Goal: Find specific page/section: Find specific page/section

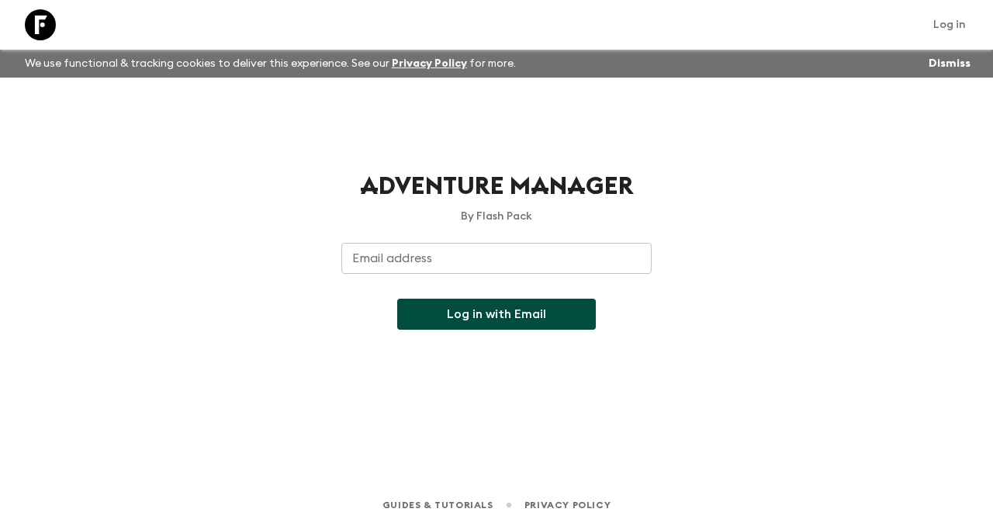
click at [488, 309] on button "Log in with Email" at bounding box center [496, 314] width 199 height 31
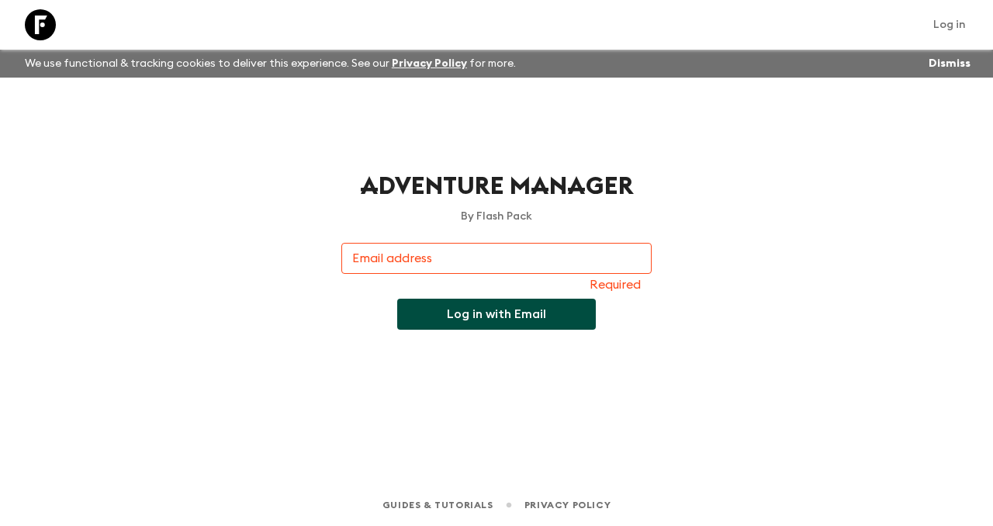
click at [447, 263] on input "Email address" at bounding box center [496, 258] width 310 height 31
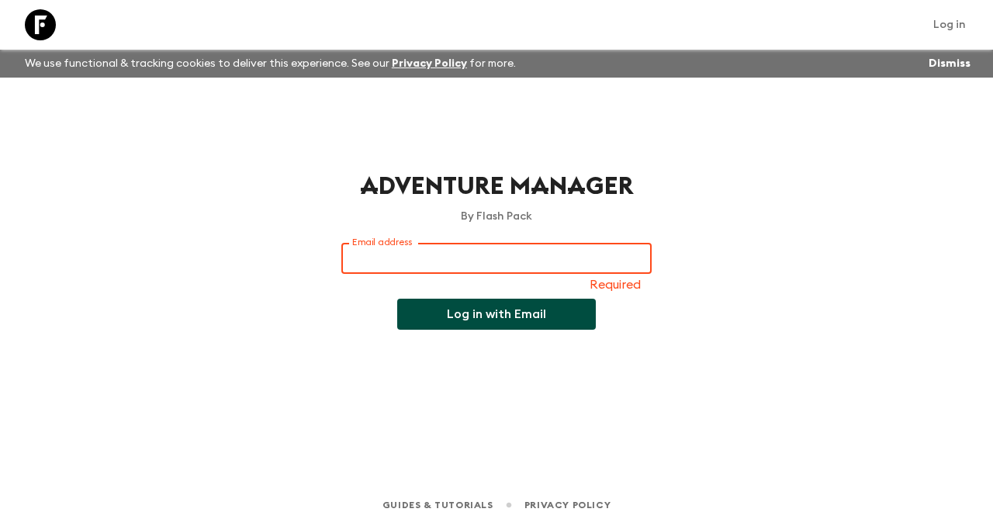
click at [312, 268] on div "Adventure Manager By Flash Pack Email address Email address Required Log in wit…" at bounding box center [496, 259] width 993 height 363
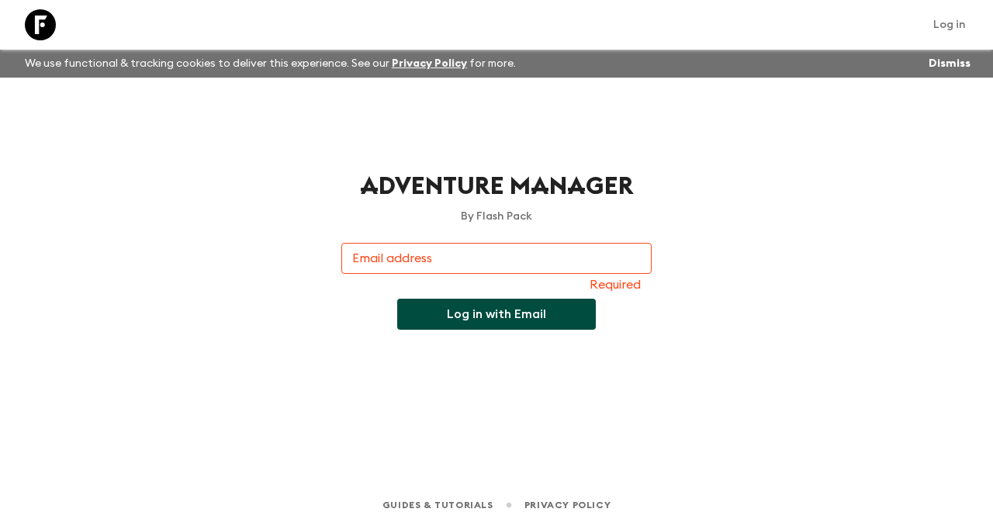
click at [427, 259] on div "Email address Email address Required" at bounding box center [496, 268] width 310 height 50
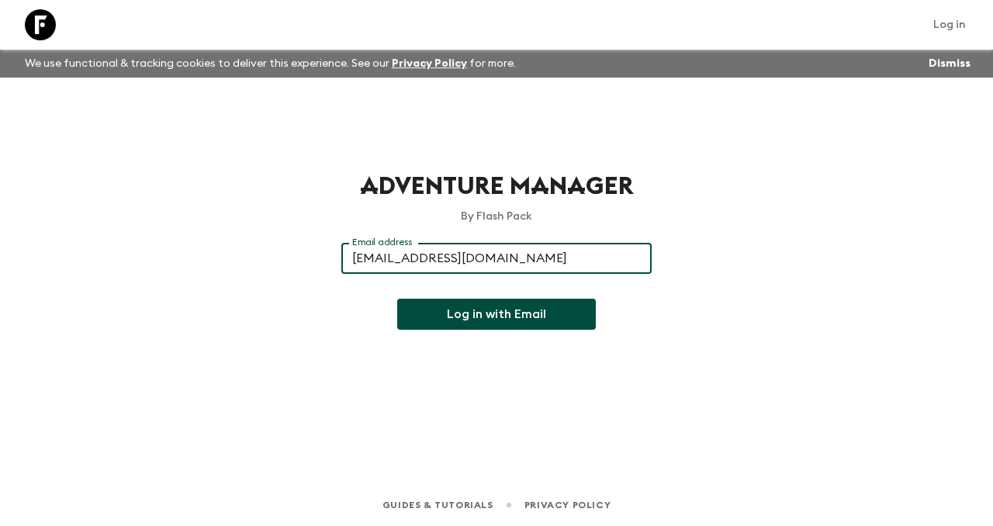
type input "[EMAIL_ADDRESS][DOMAIN_NAME]"
click at [467, 309] on button "Log in with Email" at bounding box center [496, 314] width 199 height 31
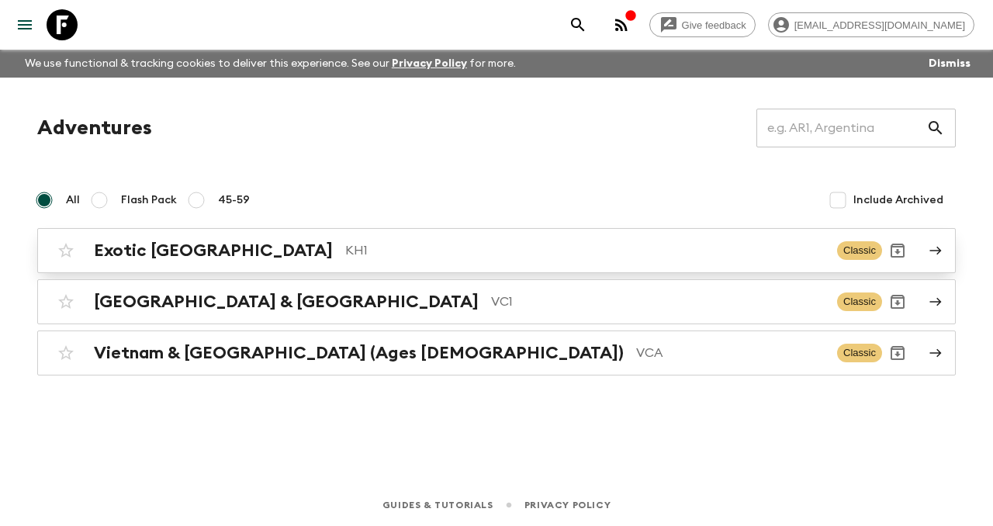
click at [345, 244] on p "KH1" at bounding box center [584, 250] width 479 height 19
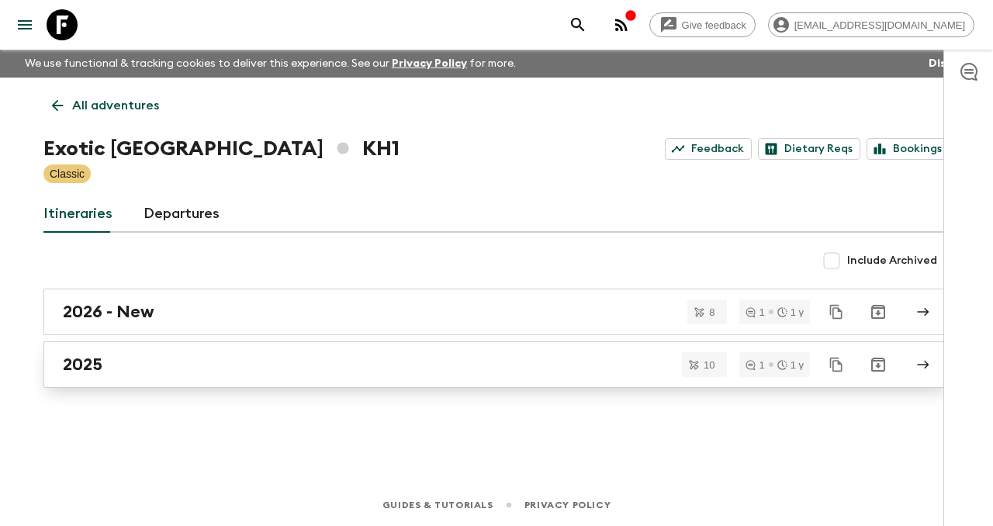
click at [365, 364] on div "2025" at bounding box center [481, 364] width 837 height 20
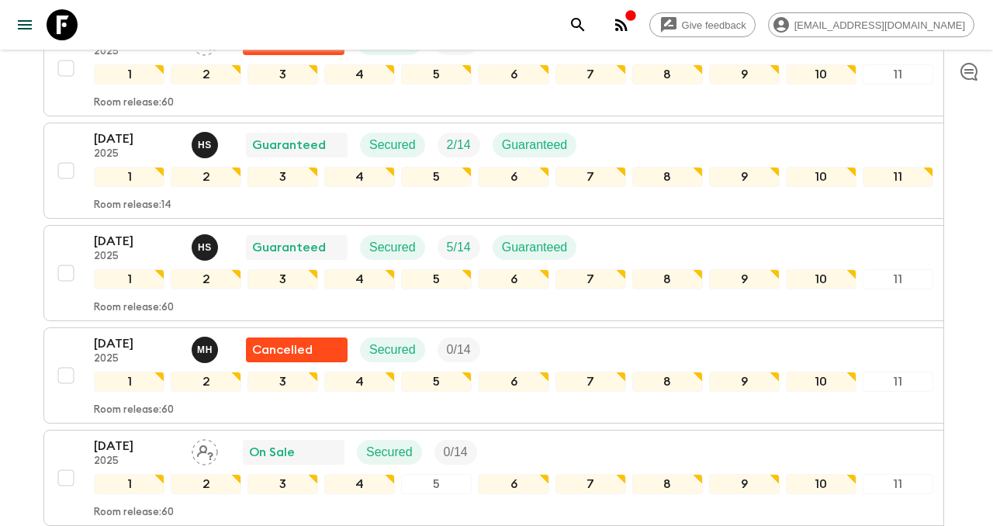
scroll to position [630, 0]
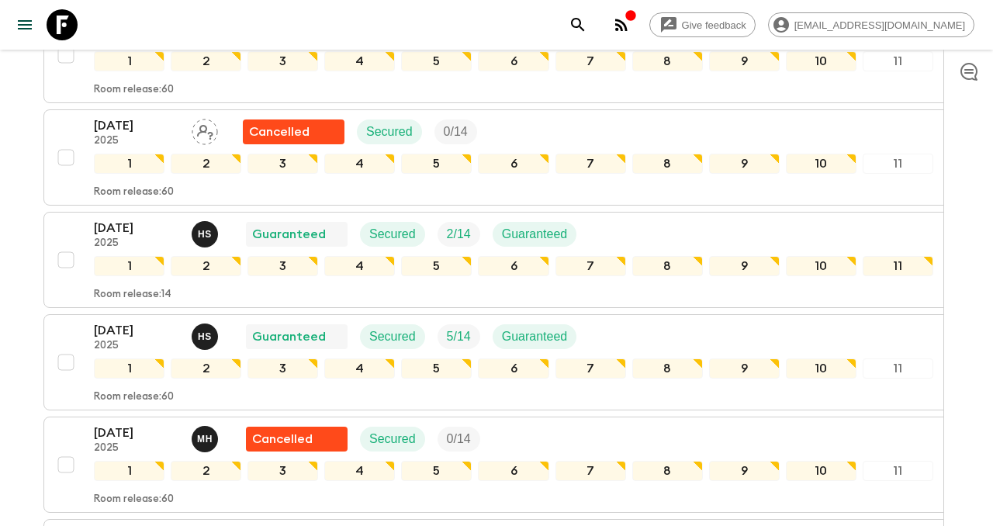
click at [630, 21] on icon "button" at bounding box center [621, 25] width 19 height 19
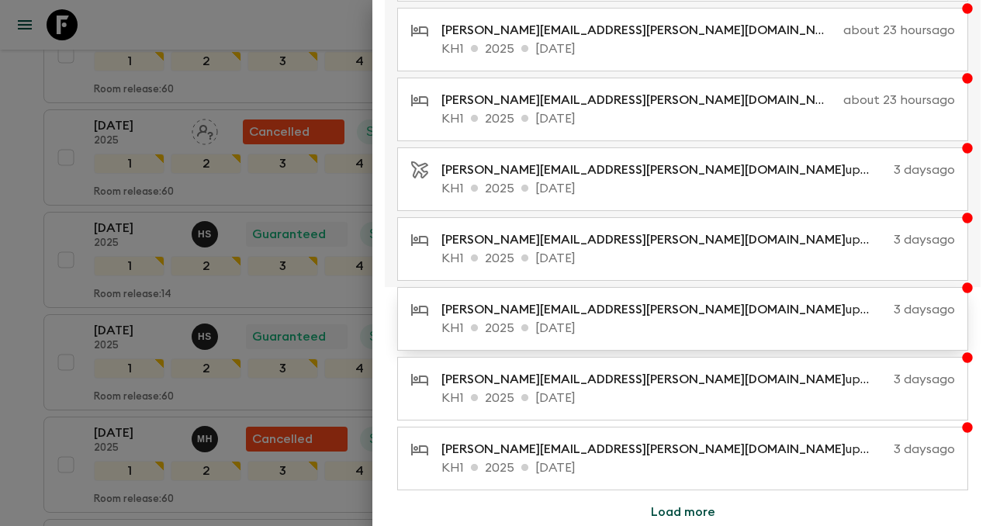
scroll to position [0, 0]
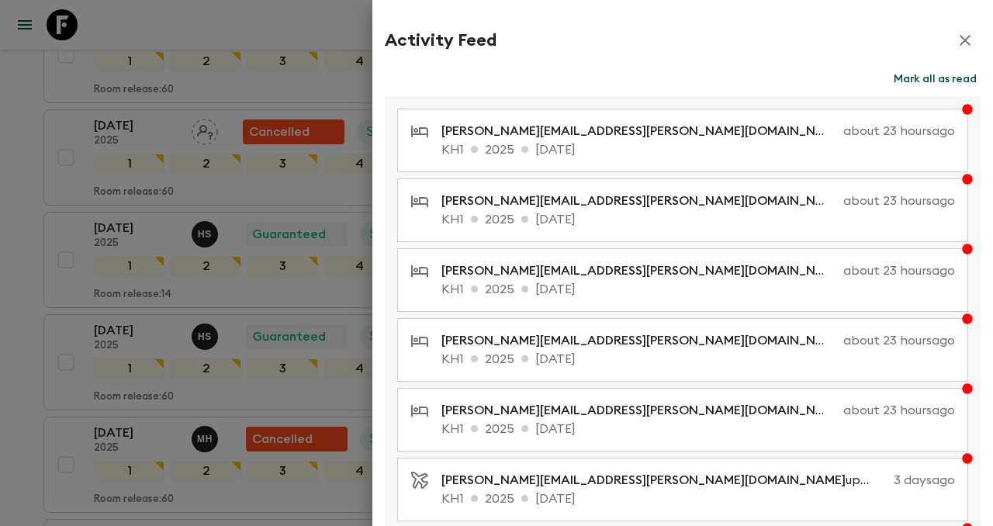
click at [965, 38] on icon "button" at bounding box center [964, 40] width 19 height 19
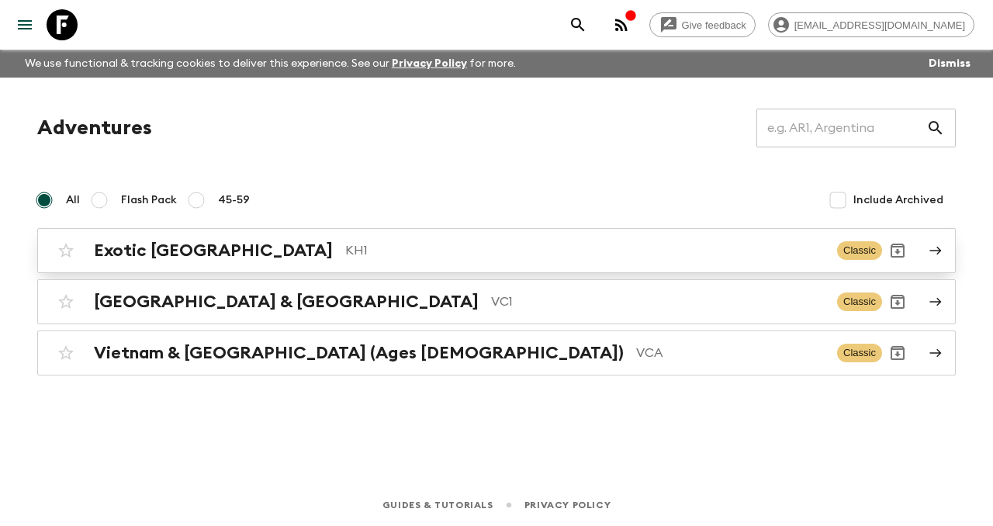
click at [345, 243] on p "KH1" at bounding box center [584, 250] width 479 height 19
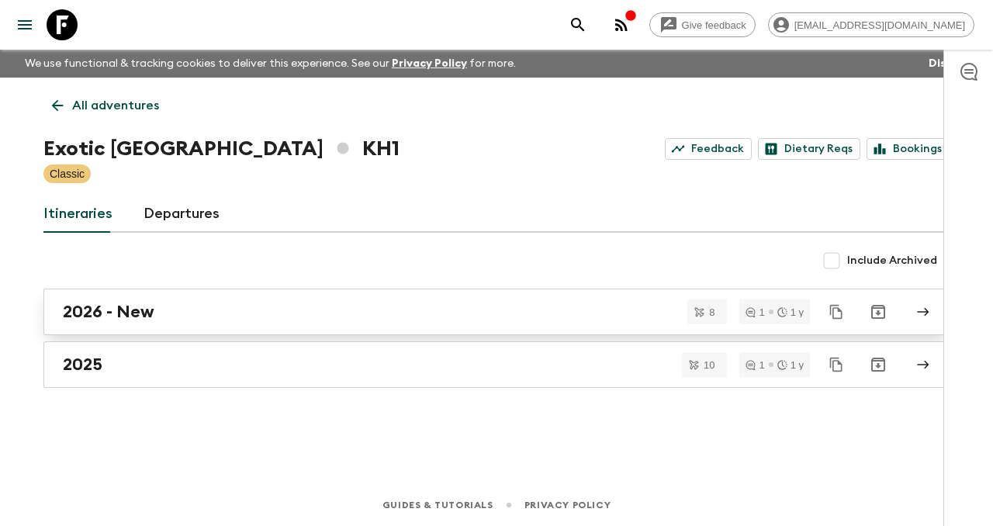
click at [138, 319] on h2 "2026 - New" at bounding box center [109, 312] width 92 height 20
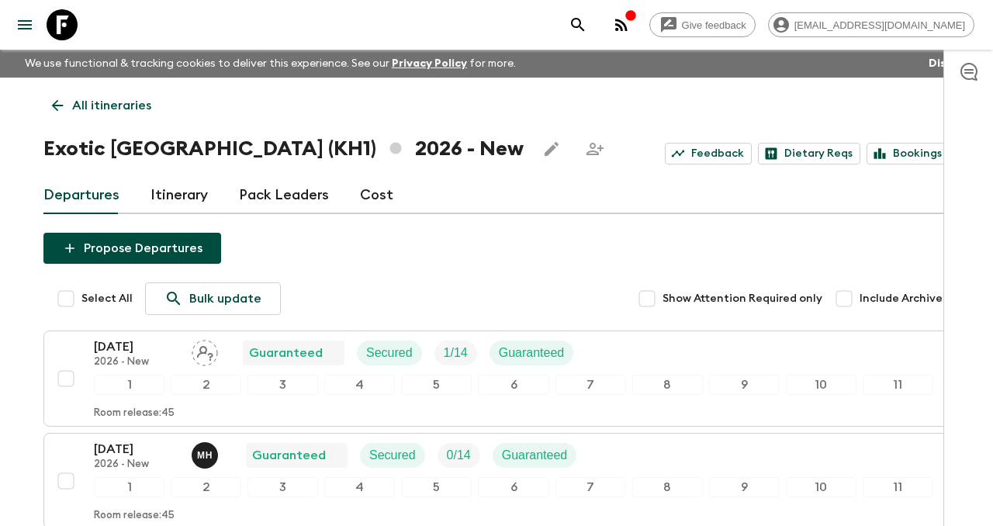
click at [56, 107] on icon at bounding box center [57, 105] width 17 height 17
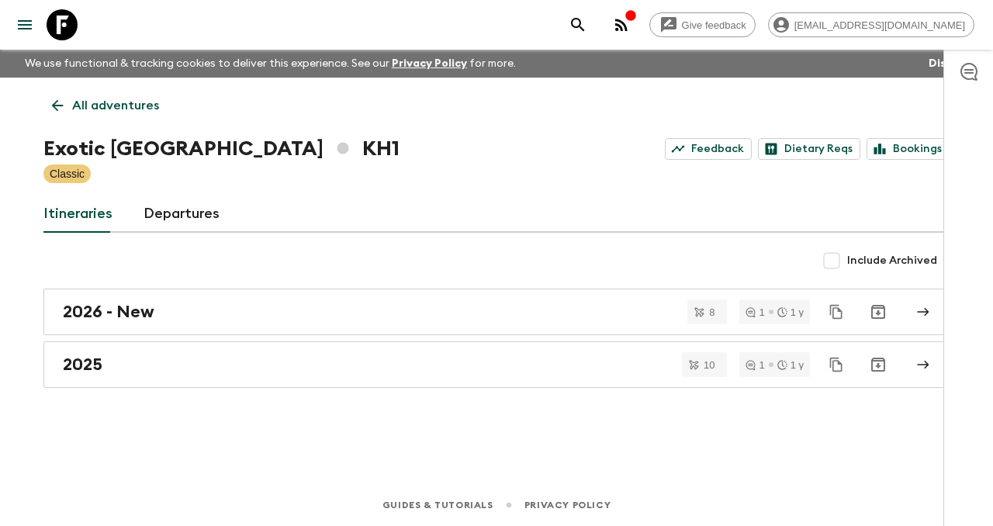
click at [56, 107] on icon at bounding box center [57, 105] width 17 height 17
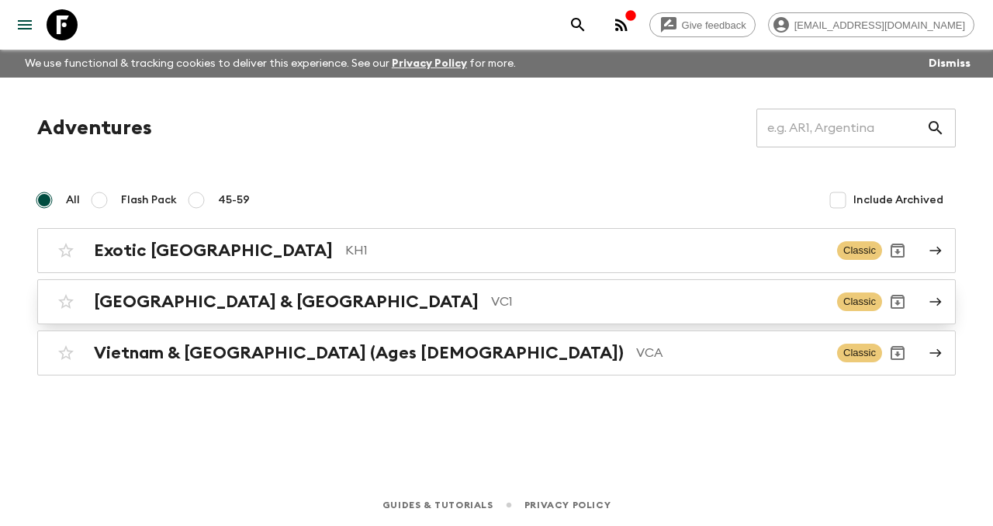
click at [491, 302] on p "VC1" at bounding box center [657, 301] width 333 height 19
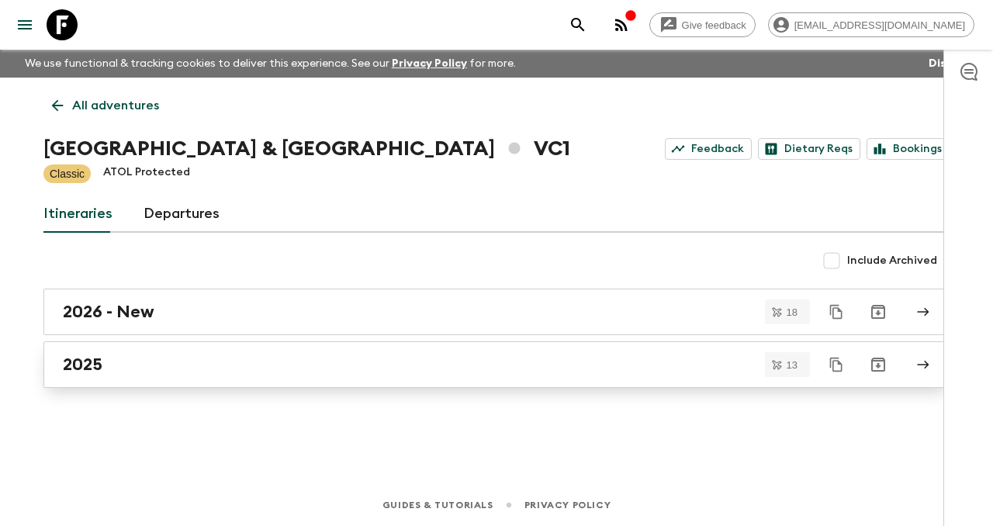
click at [237, 363] on div "2025" at bounding box center [481, 364] width 837 height 20
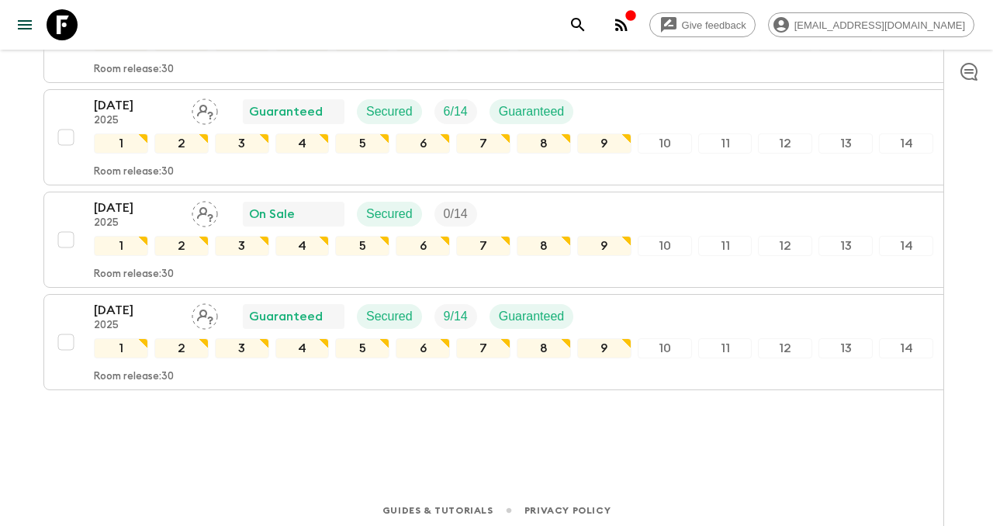
scroll to position [1270, 0]
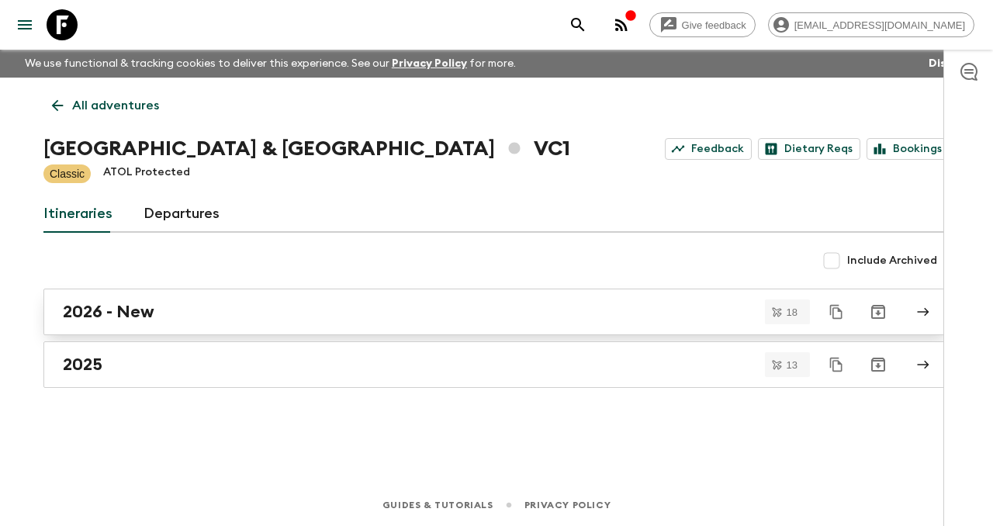
click at [243, 295] on link "2026 - New" at bounding box center [496, 311] width 906 height 47
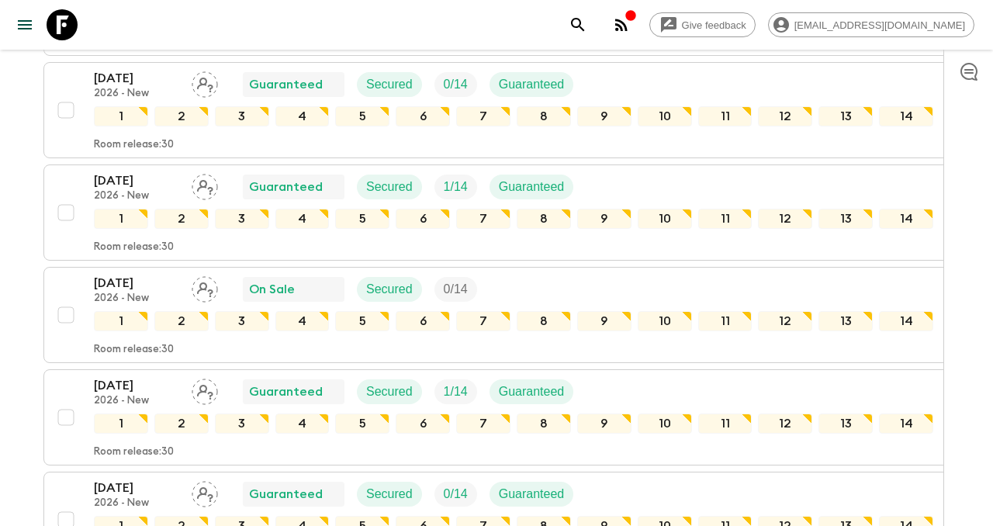
scroll to position [1435, 0]
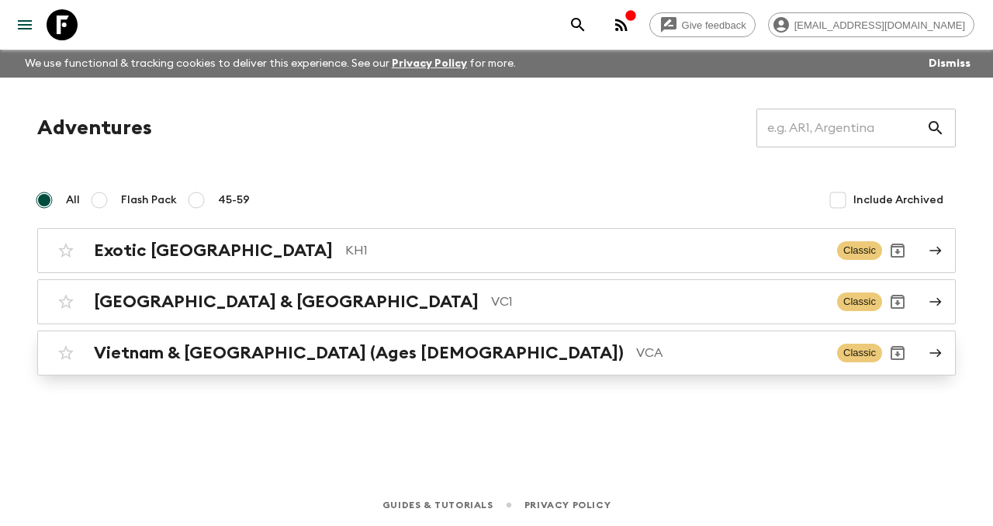
click at [302, 353] on h2 "Vietnam & Cambodia (Ages 45-59)" at bounding box center [359, 353] width 530 height 20
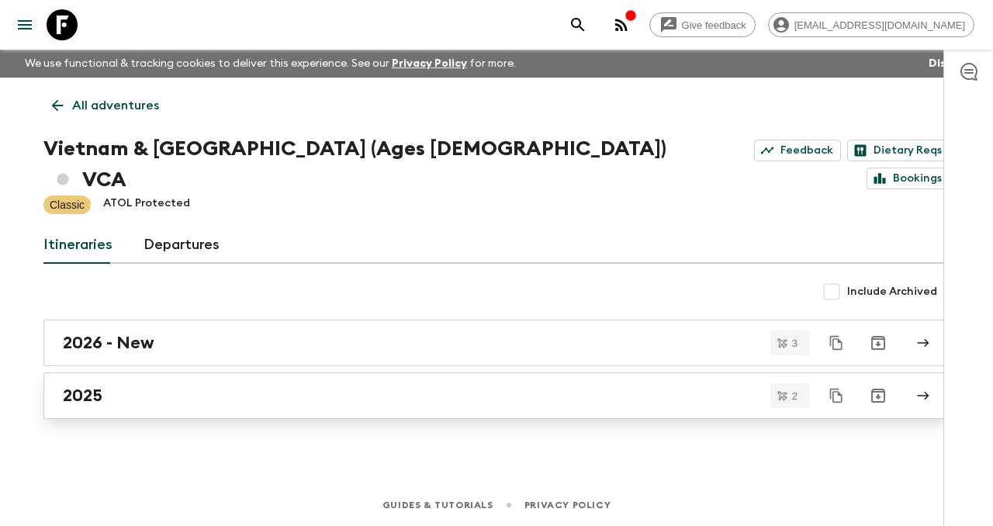
click at [268, 372] on link "2025" at bounding box center [496, 395] width 906 height 47
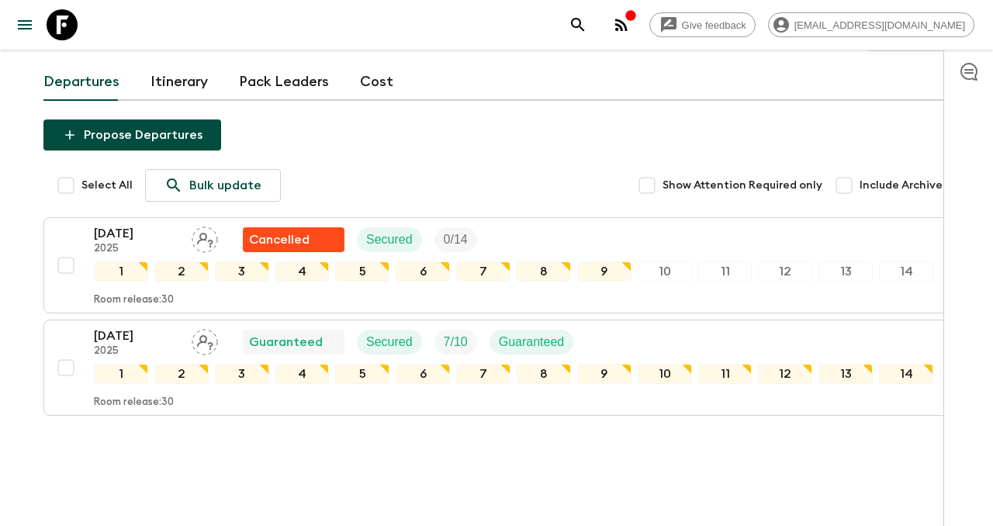
scroll to position [143, 0]
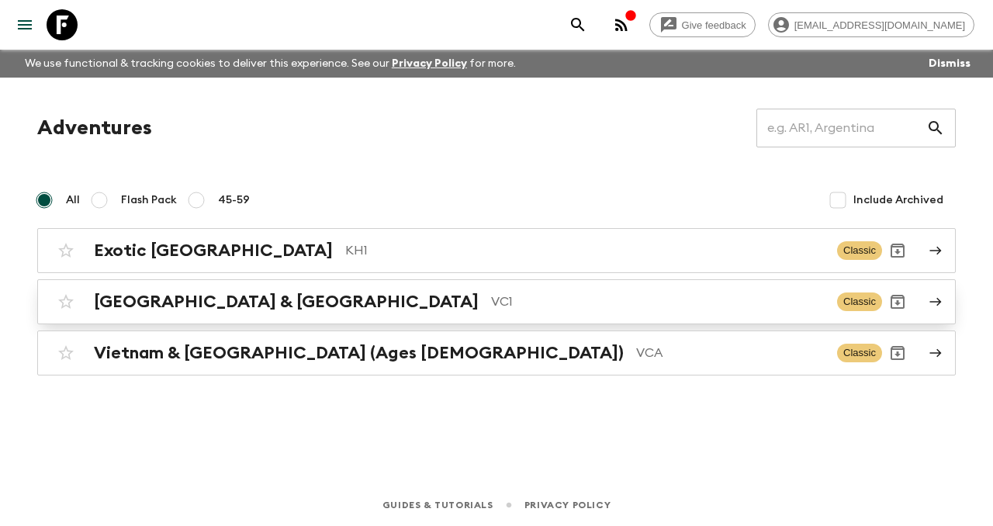
click at [491, 293] on p "VC1" at bounding box center [657, 301] width 333 height 19
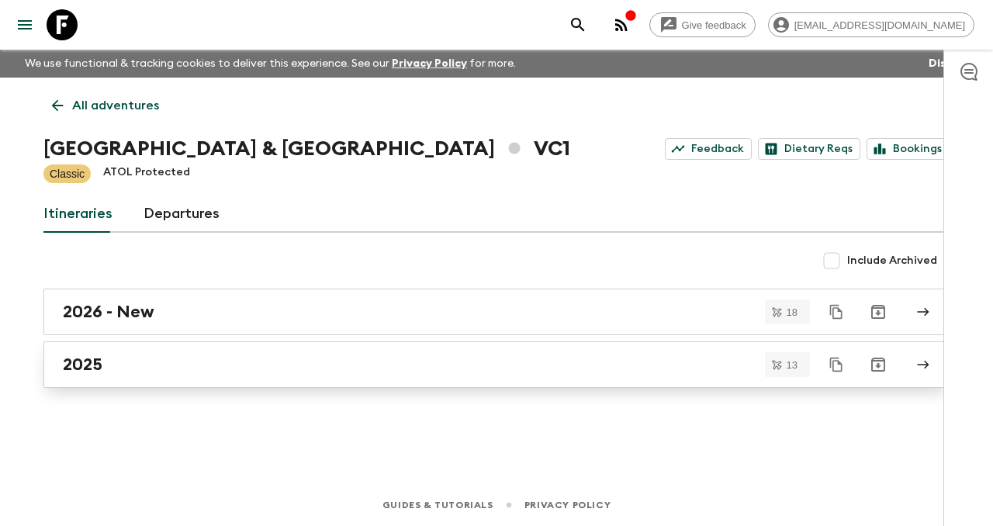
click at [207, 352] on link "2025" at bounding box center [496, 364] width 906 height 47
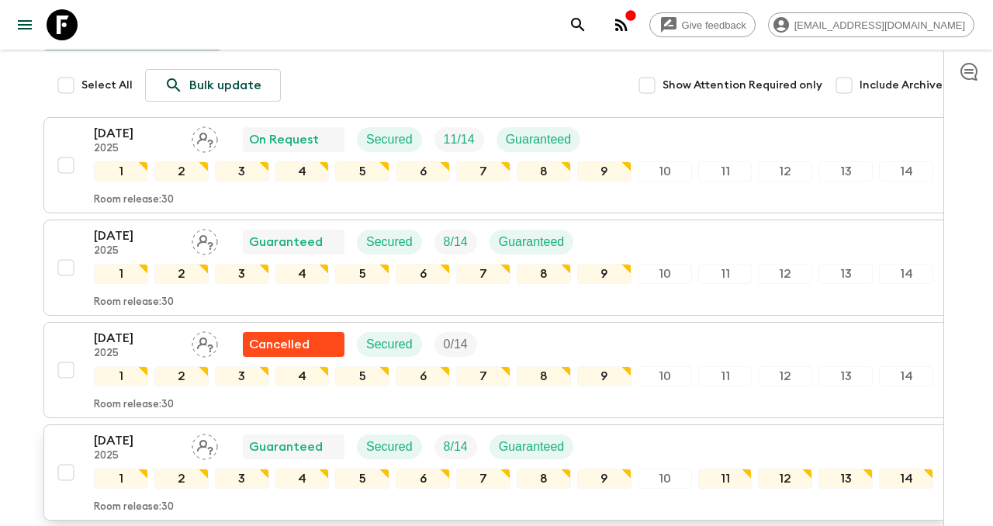
scroll to position [155, 0]
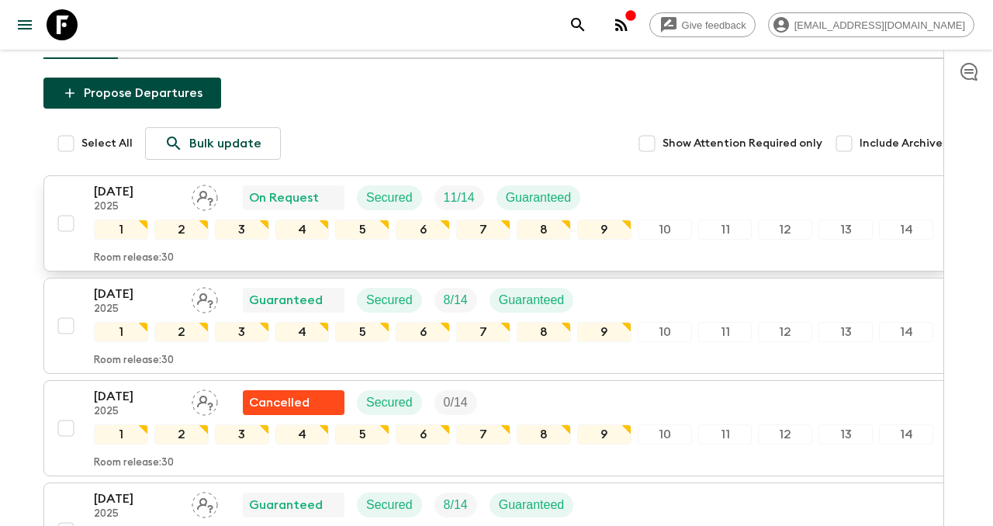
click at [146, 197] on p "20 Sep 2025" at bounding box center [136, 191] width 85 height 19
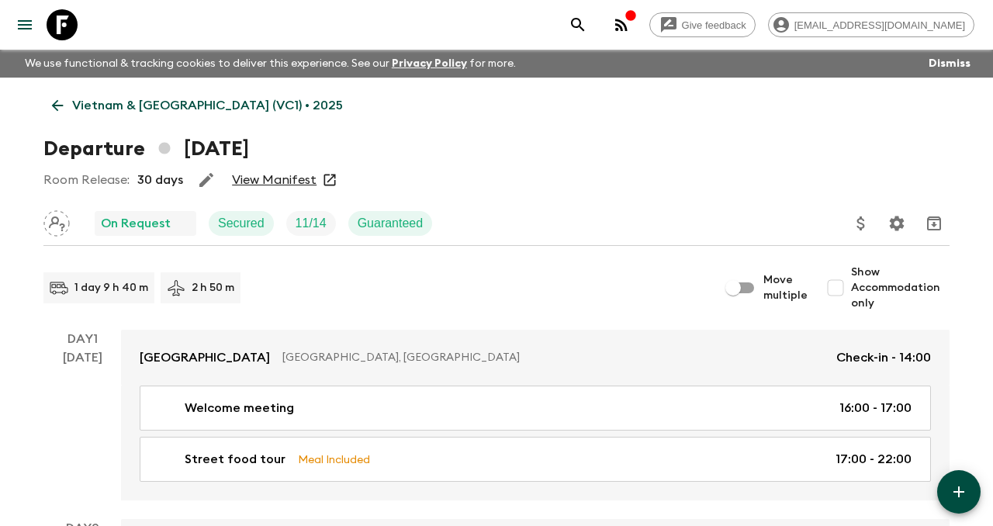
click at [248, 183] on link "View Manifest" at bounding box center [274, 180] width 85 height 16
